Goal: Communication & Community: Connect with others

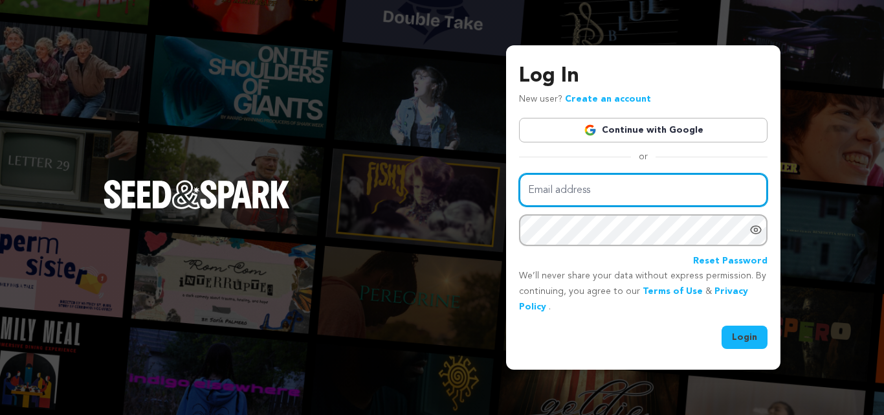
type input "callofthejab@gmail.com"
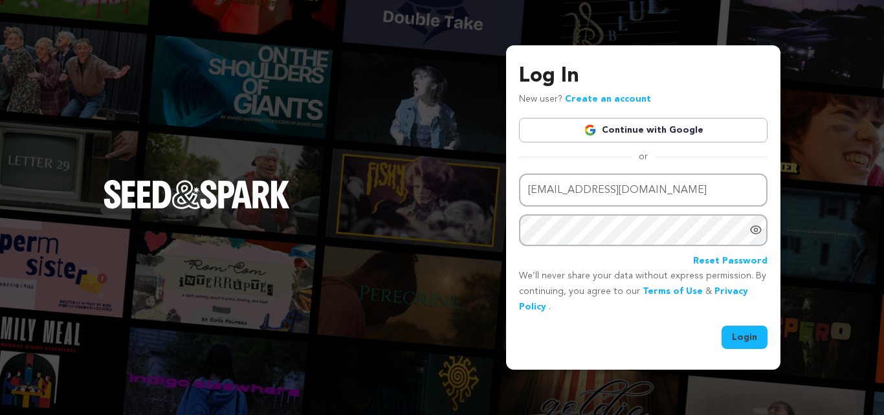
click at [733, 337] on button "Login" at bounding box center [745, 337] width 46 height 23
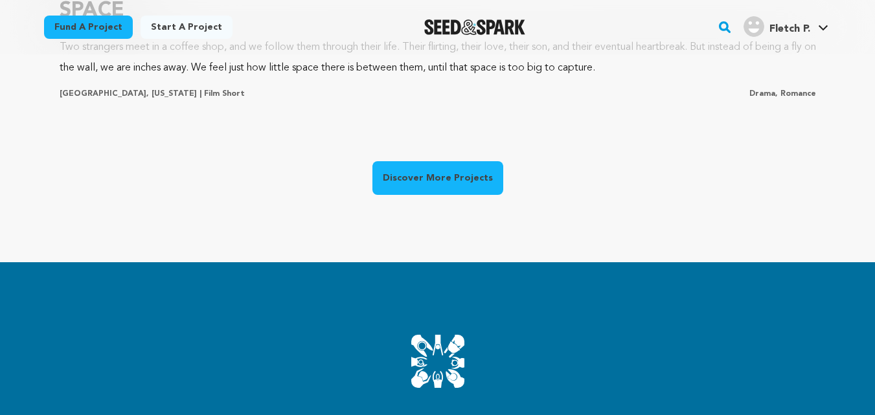
scroll to position [0, 65]
click at [473, 183] on link "Discover More Projects" at bounding box center [437, 178] width 131 height 34
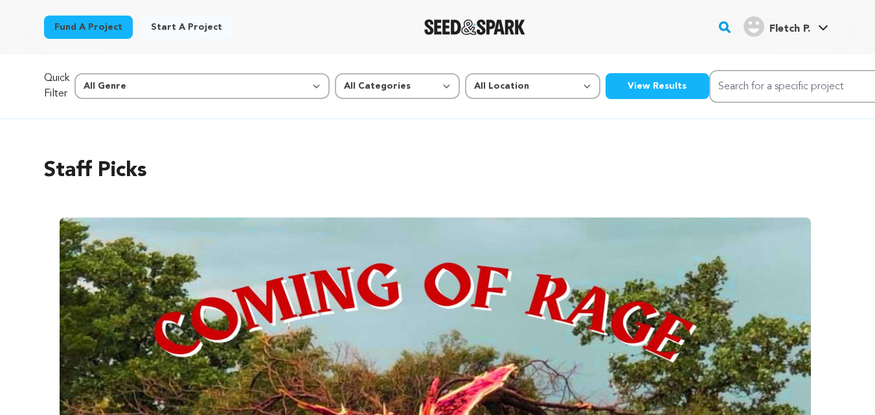
click at [605, 87] on button "View Results" at bounding box center [657, 86] width 104 height 26
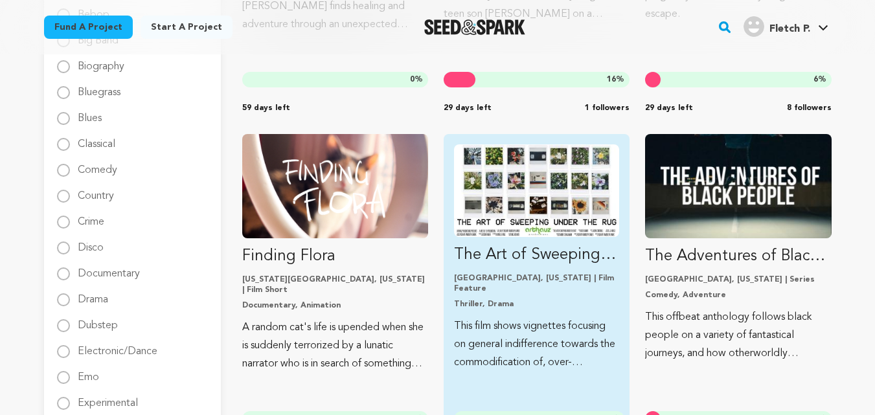
scroll to position [425, 0]
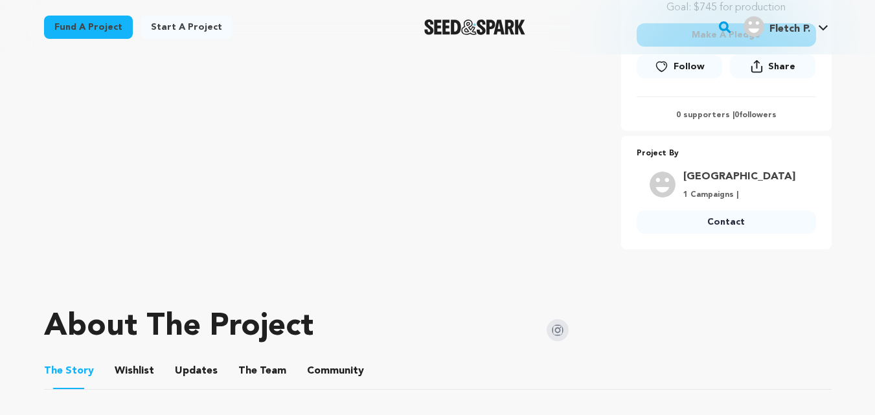
scroll to position [399, 0]
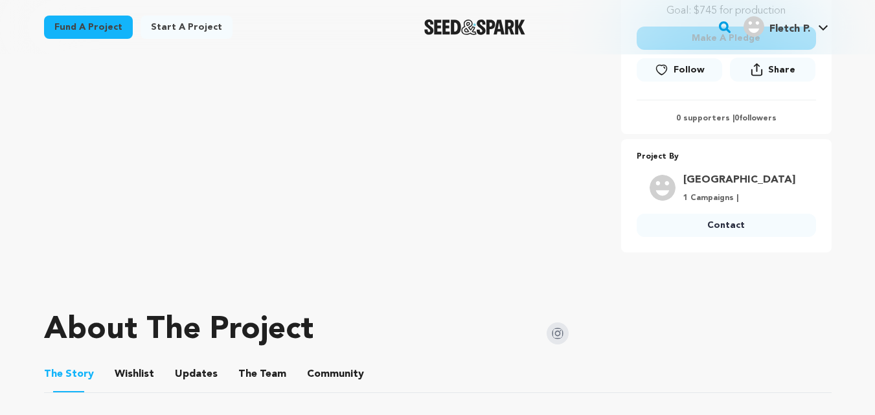
click at [720, 228] on link "Contact" at bounding box center [725, 225] width 179 height 23
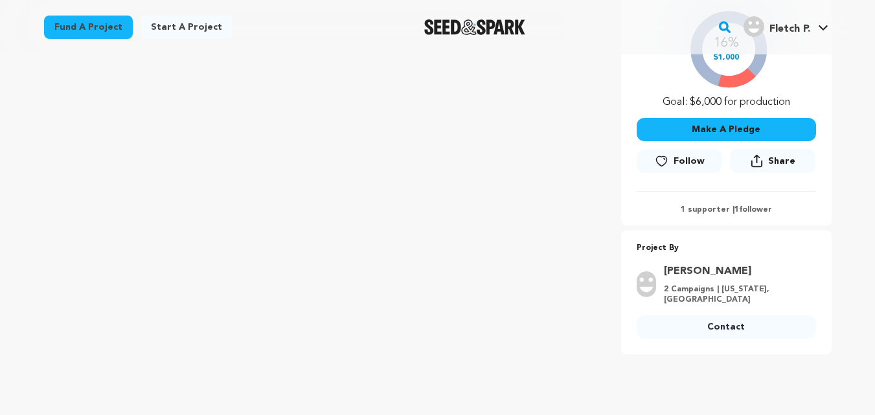
scroll to position [460, 0]
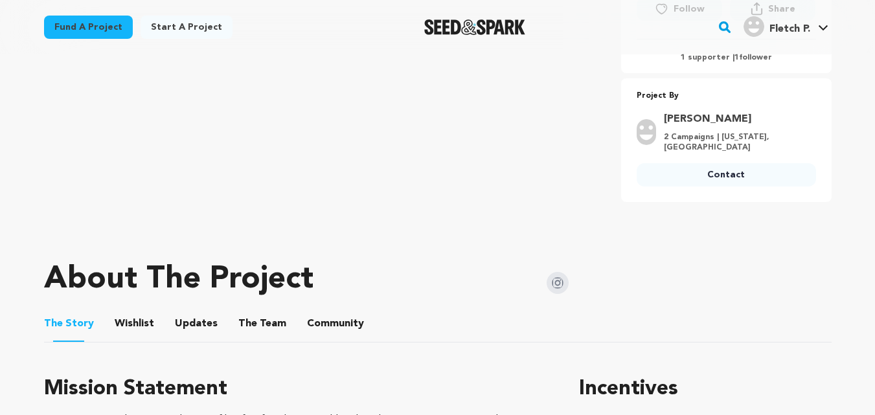
click at [739, 169] on link "Contact" at bounding box center [725, 174] width 179 height 23
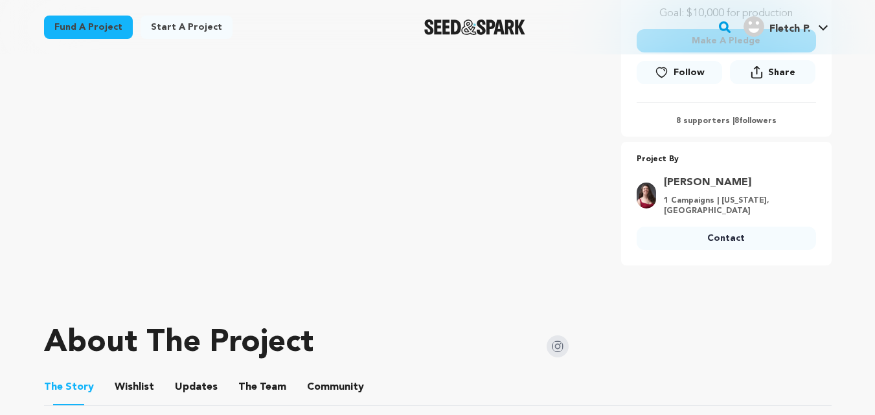
scroll to position [398, 0]
click at [725, 233] on link "Contact" at bounding box center [725, 237] width 179 height 23
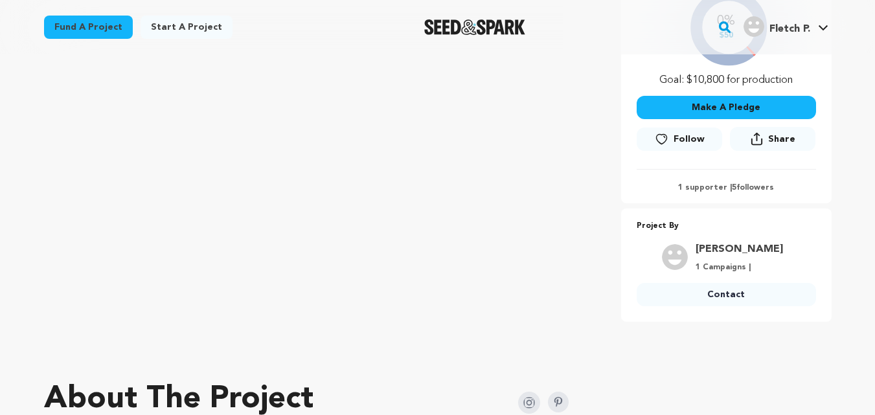
scroll to position [315, 0]
click at [735, 297] on link "Contact" at bounding box center [725, 293] width 179 height 23
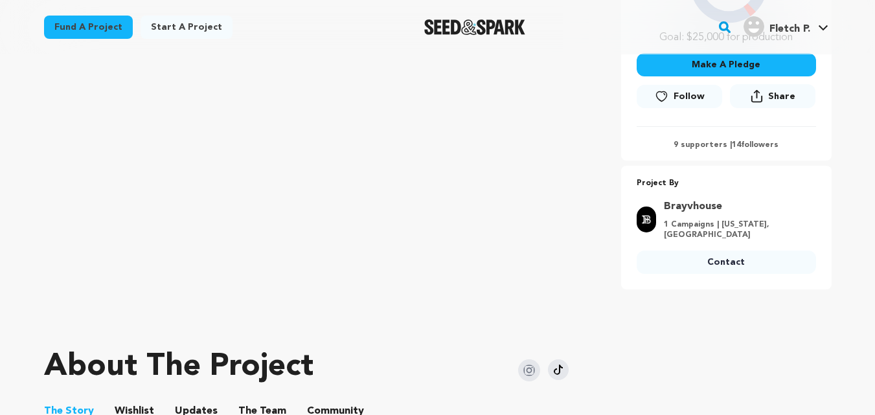
scroll to position [359, 0]
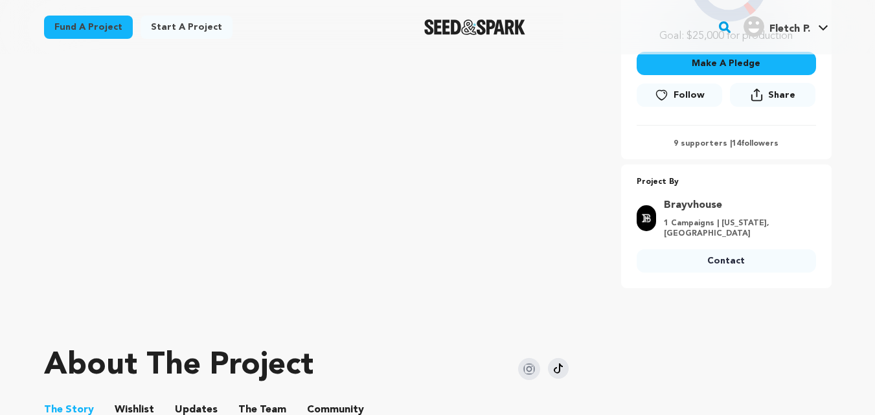
click at [718, 249] on link "Contact" at bounding box center [725, 260] width 179 height 23
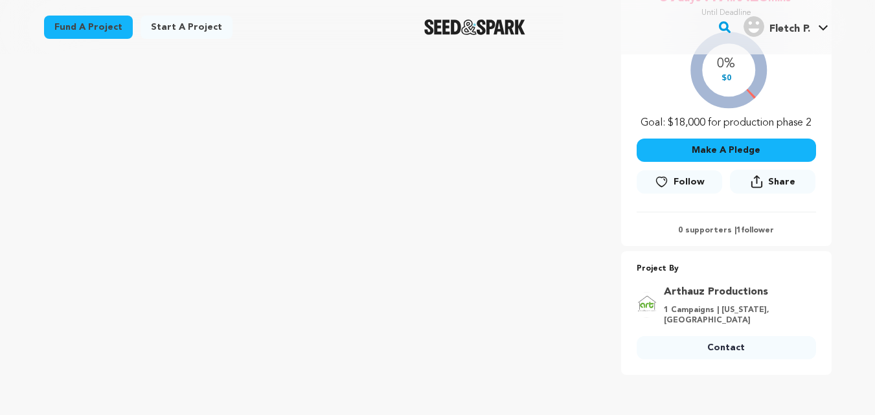
scroll to position [276, 0]
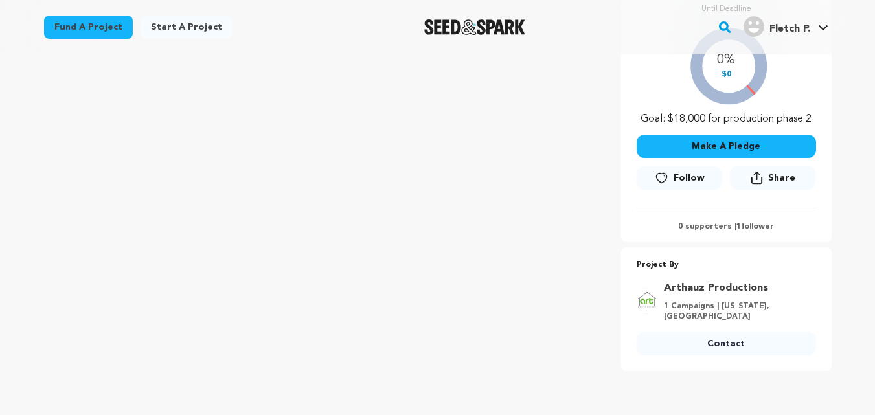
click at [701, 344] on link "Contact" at bounding box center [725, 343] width 179 height 23
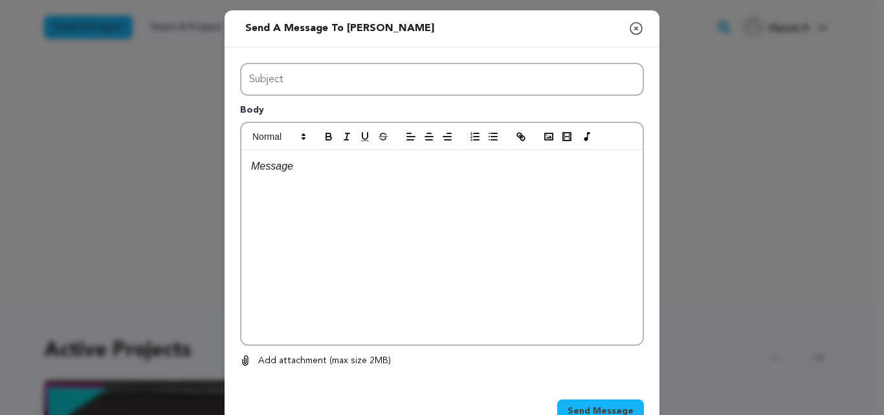
click at [633, 30] on icon "button" at bounding box center [637, 29] width 16 height 16
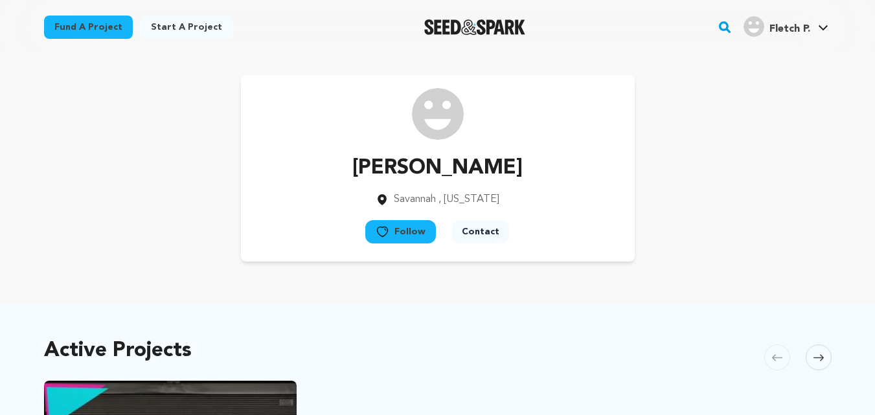
click at [479, 225] on button "Contact" at bounding box center [480, 231] width 58 height 23
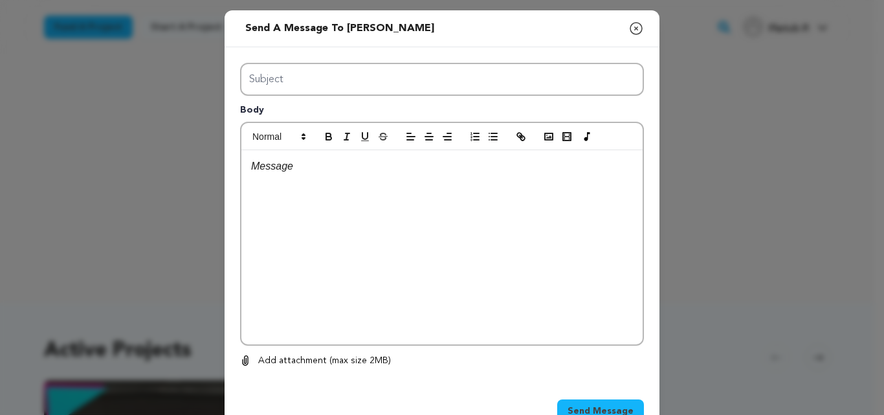
click at [685, 59] on div "Send a message to [PERSON_NAME] Close modal Subject Body 0 0 Remove" at bounding box center [442, 227] width 884 height 454
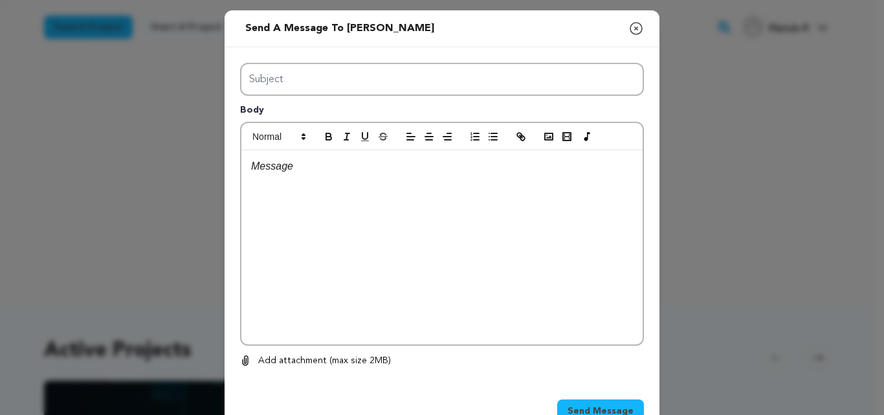
click at [631, 24] on icon "button" at bounding box center [637, 29] width 12 height 12
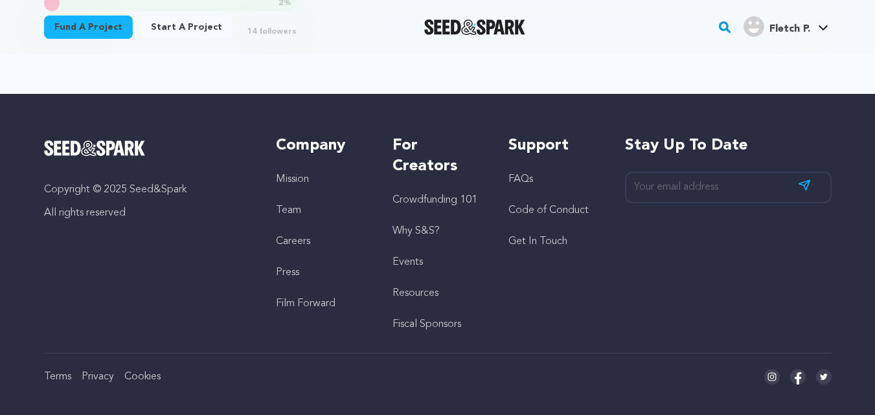
scroll to position [673, 0]
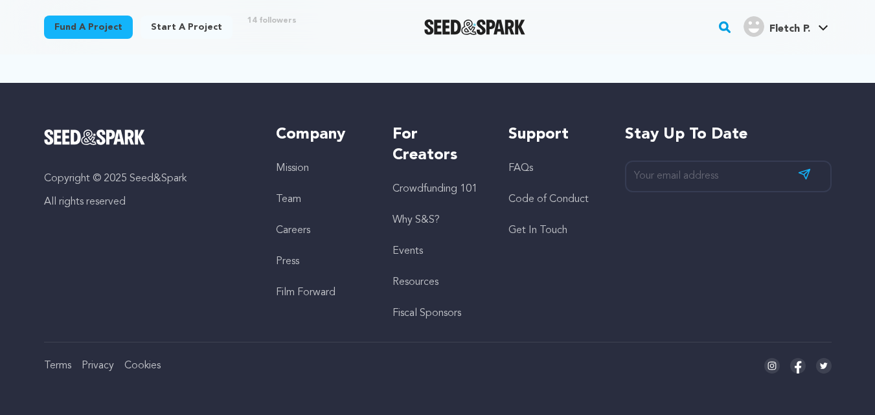
click at [519, 164] on link "FAQs" at bounding box center [520, 168] width 25 height 10
